Goal: Task Accomplishment & Management: Use online tool/utility

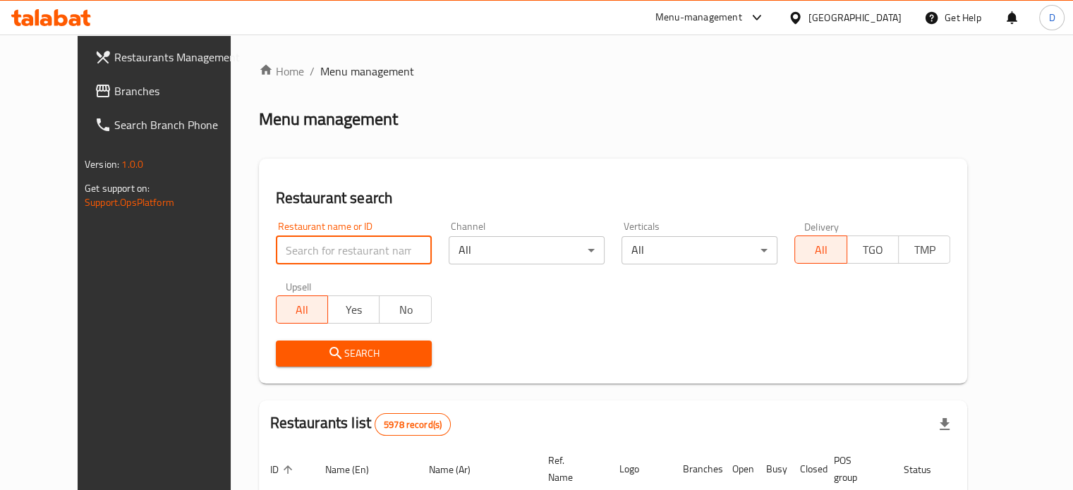
click at [322, 251] on input "search" at bounding box center [354, 250] width 156 height 28
click button "Search" at bounding box center [354, 354] width 156 height 26
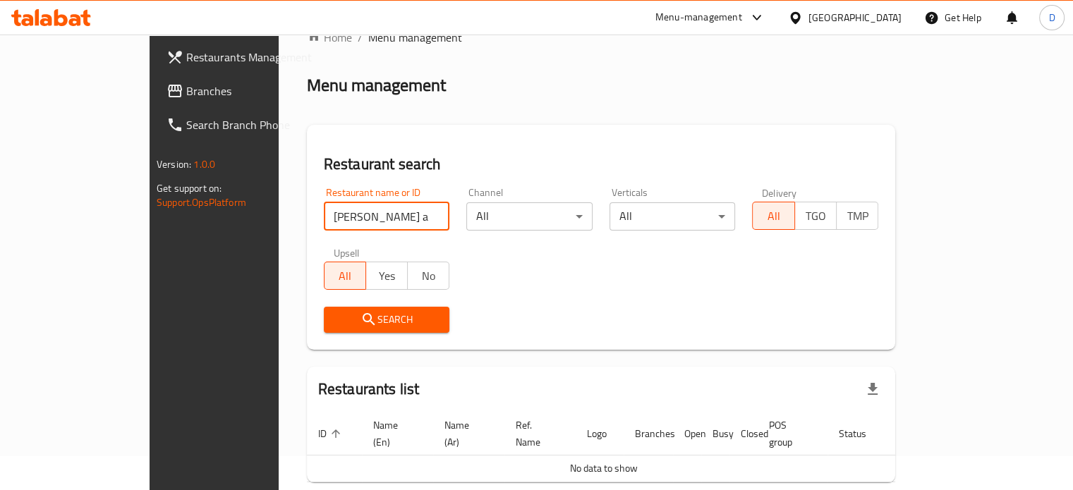
scroll to position [85, 0]
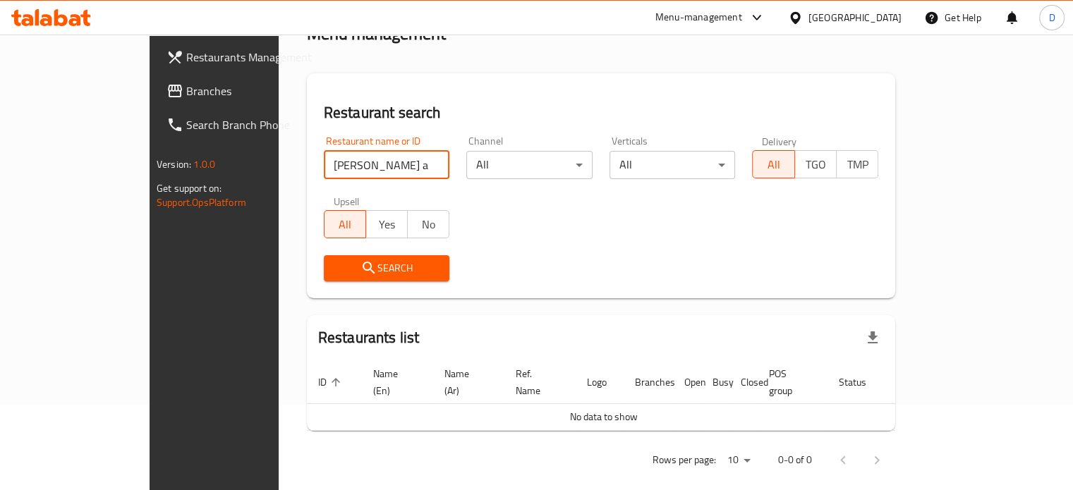
click at [324, 156] on input "[PERSON_NAME] and the juice" at bounding box center [387, 165] width 126 height 28
type input "[PERSON_NAME]"
click button "Search" at bounding box center [387, 268] width 126 height 26
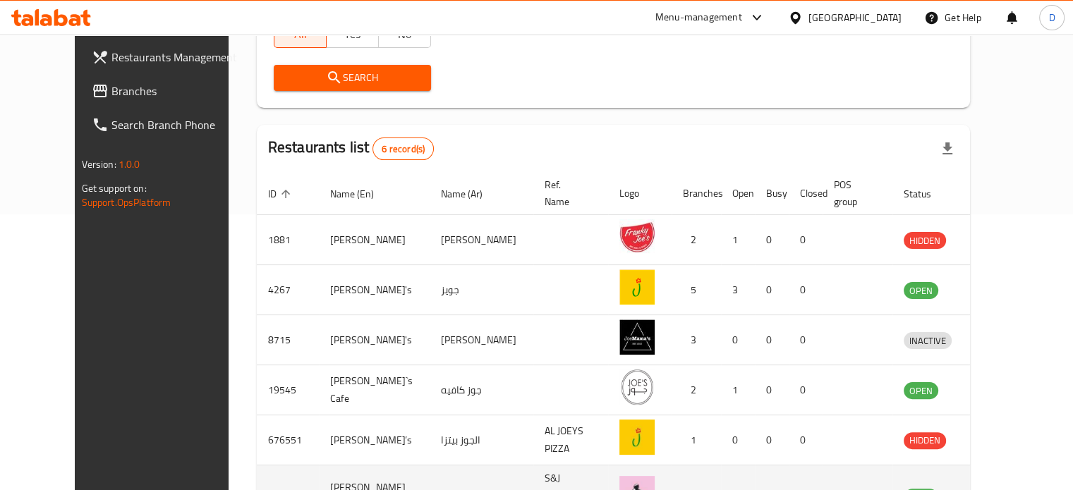
scroll to position [358, 0]
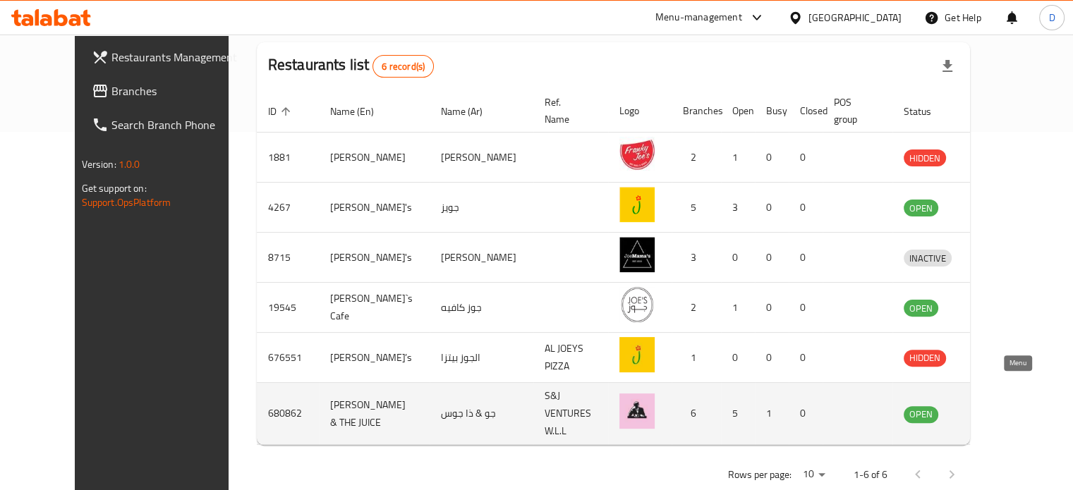
click at [994, 412] on icon "enhanced table" at bounding box center [991, 415] width 5 height 6
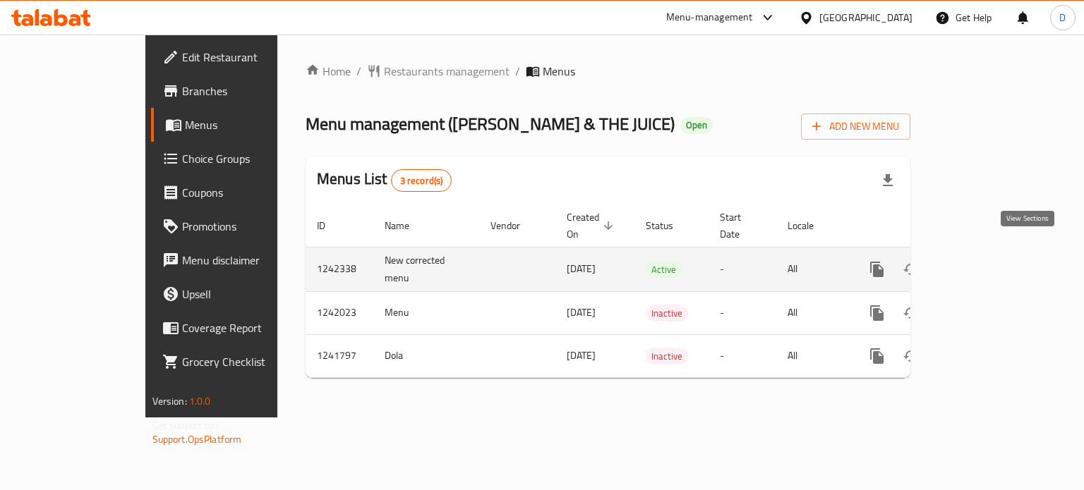
click at [987, 261] on icon "enhanced table" at bounding box center [978, 269] width 17 height 17
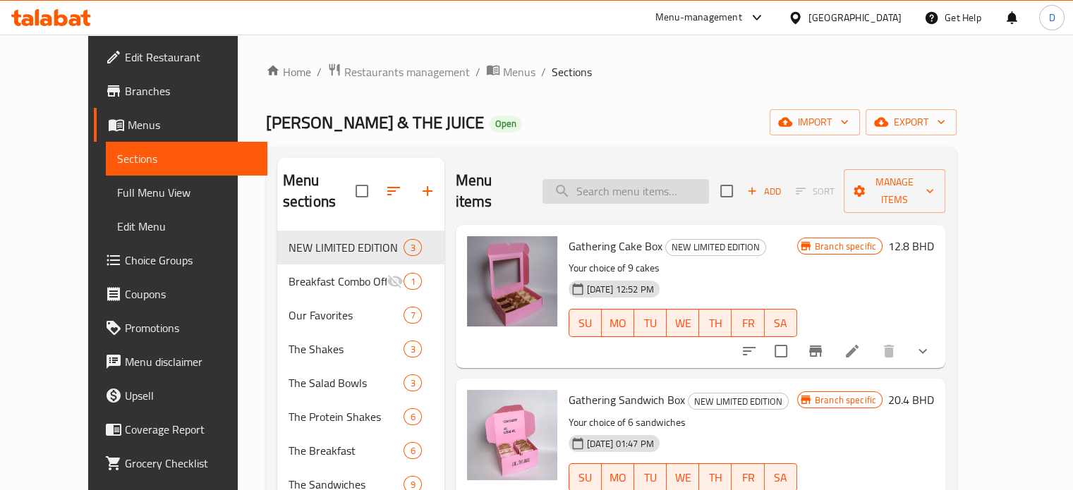
click at [656, 185] on input "search" at bounding box center [626, 191] width 167 height 25
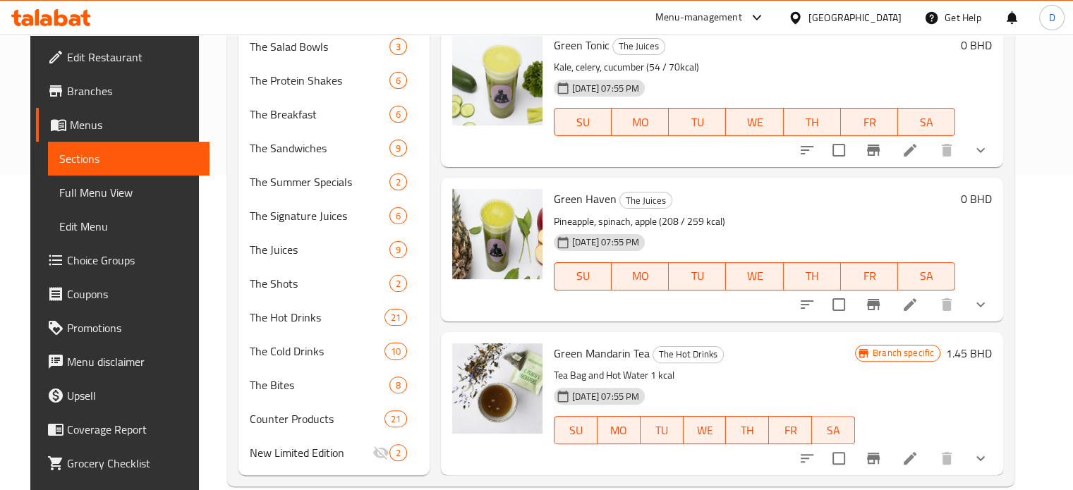
scroll to position [339, 0]
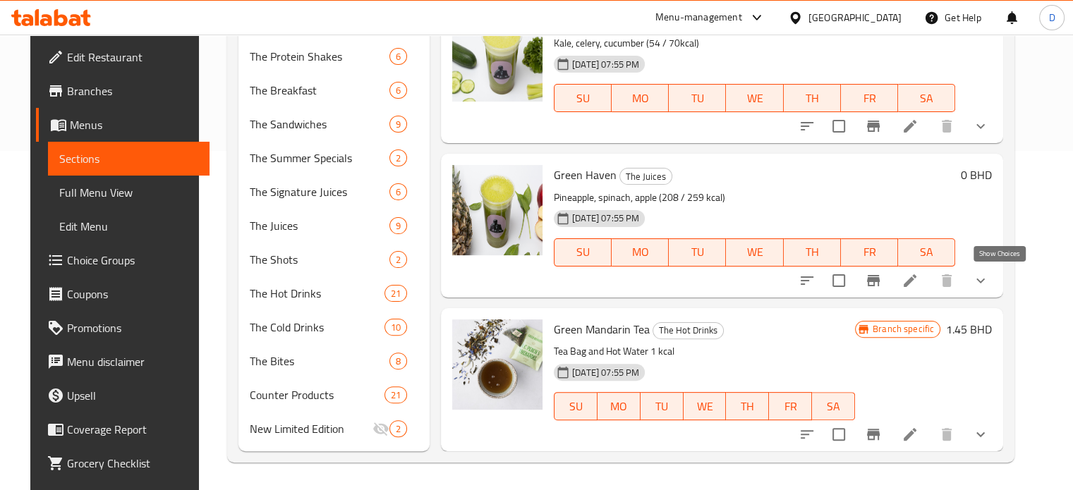
type input "green"
click at [989, 274] on icon "show more" at bounding box center [980, 280] width 17 height 17
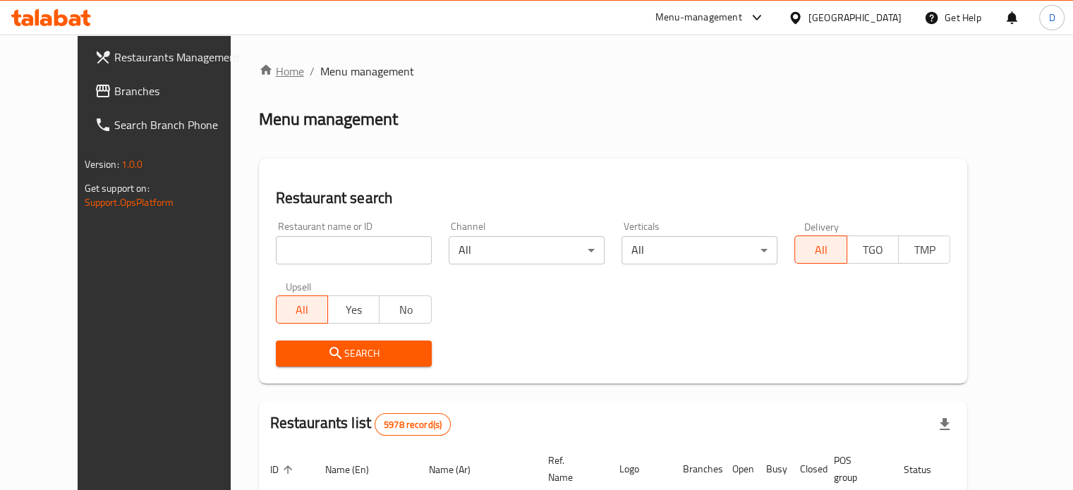
click at [259, 73] on link "Home" at bounding box center [281, 71] width 45 height 17
